Goal: Transaction & Acquisition: Purchase product/service

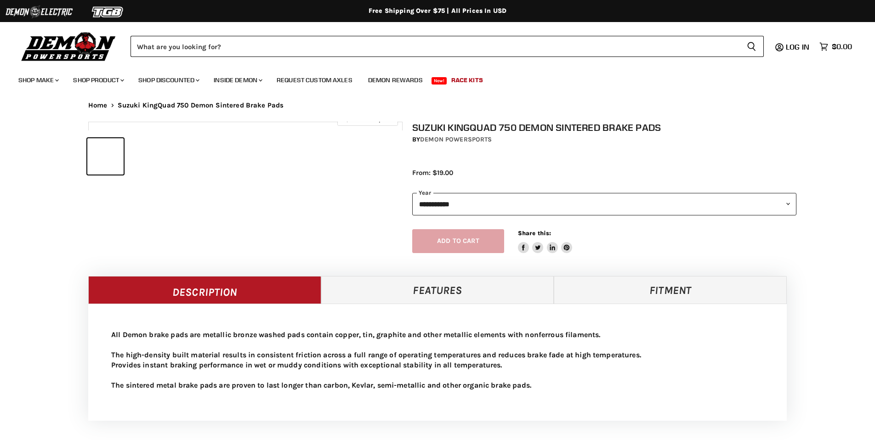
select select "******"
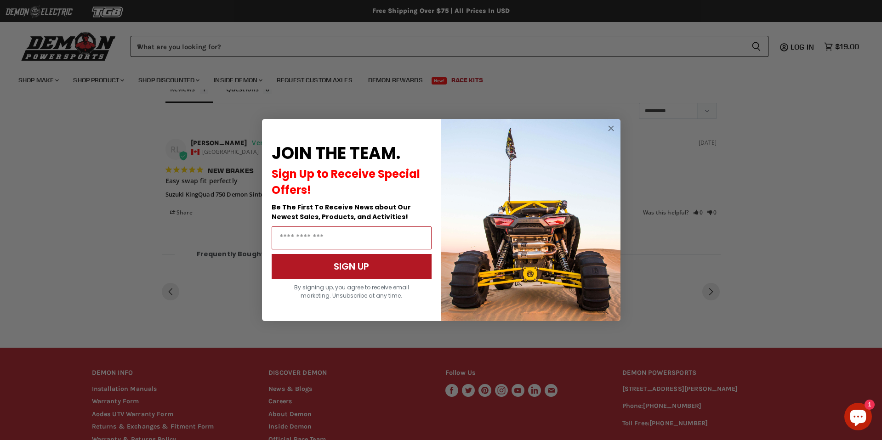
scroll to position [536, 0]
